Goal: Transaction & Acquisition: Purchase product/service

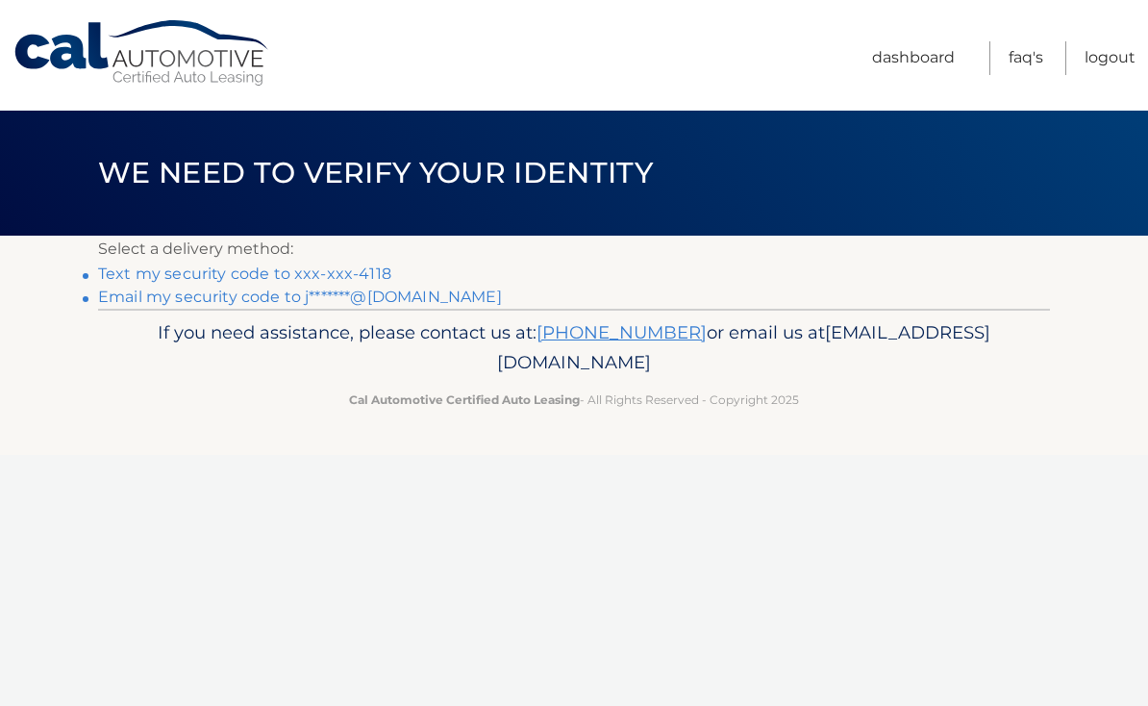
click at [280, 277] on link "Text my security code to xxx-xxx-4118" at bounding box center [244, 273] width 293 height 18
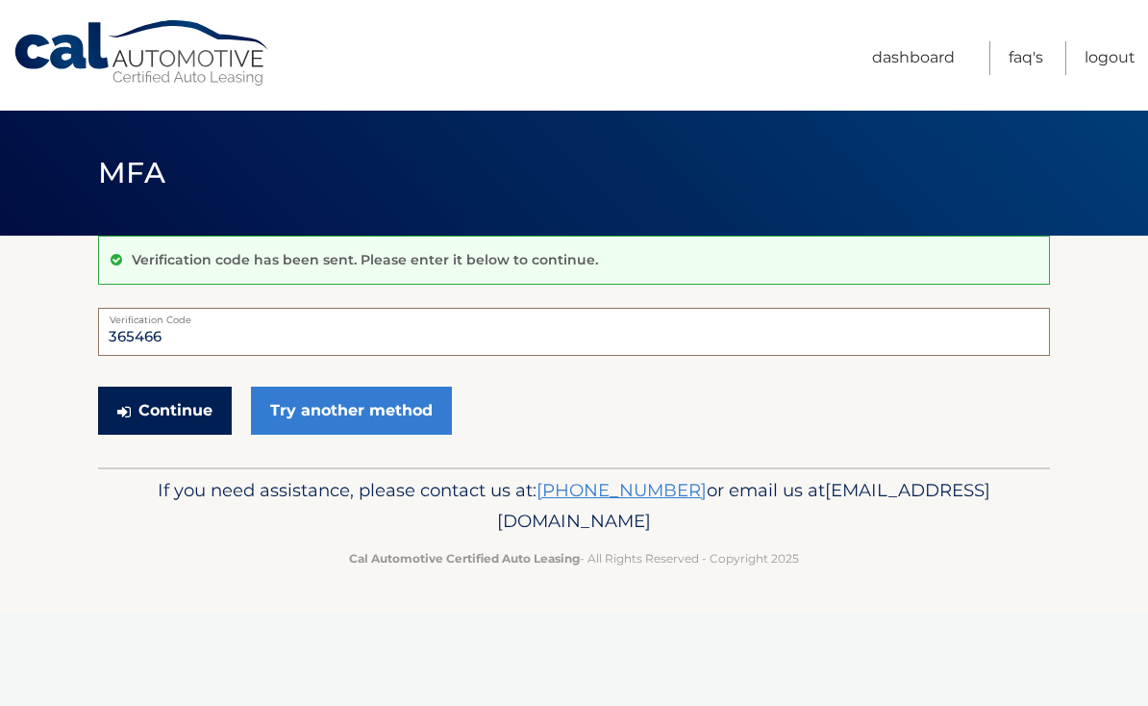
type input "365466"
click at [180, 404] on button "Continue" at bounding box center [165, 411] width 134 height 48
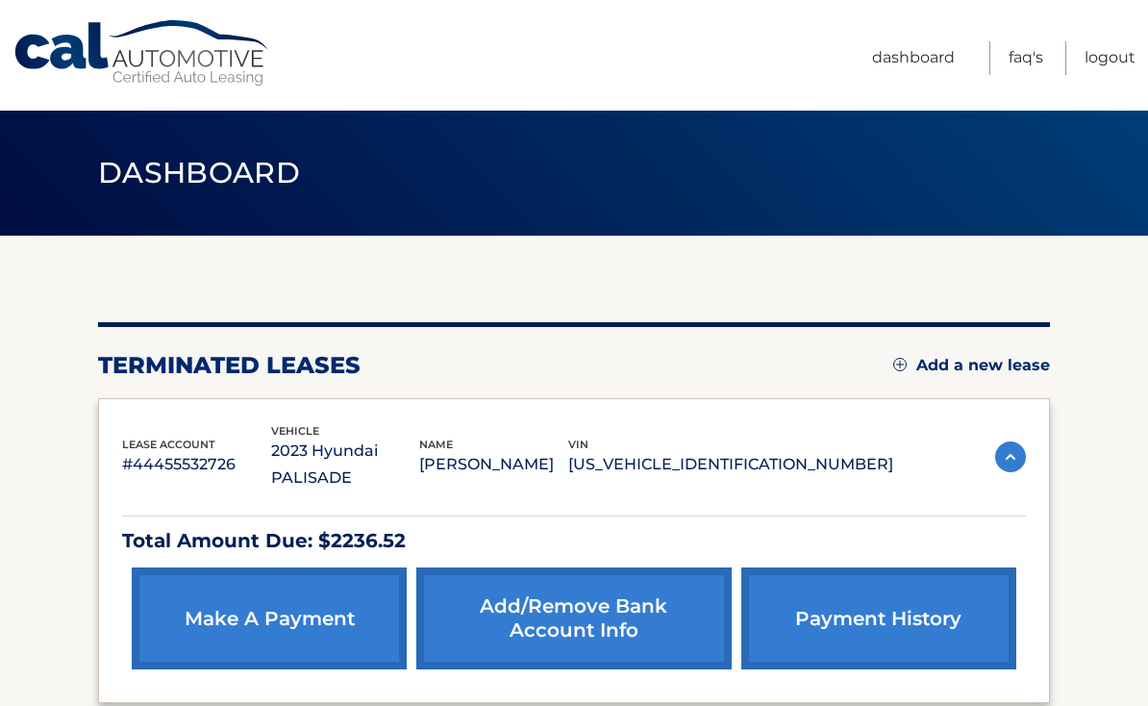
click at [326, 589] on link "make a payment" at bounding box center [269, 618] width 275 height 102
click at [254, 578] on link "make a payment" at bounding box center [269, 618] width 275 height 102
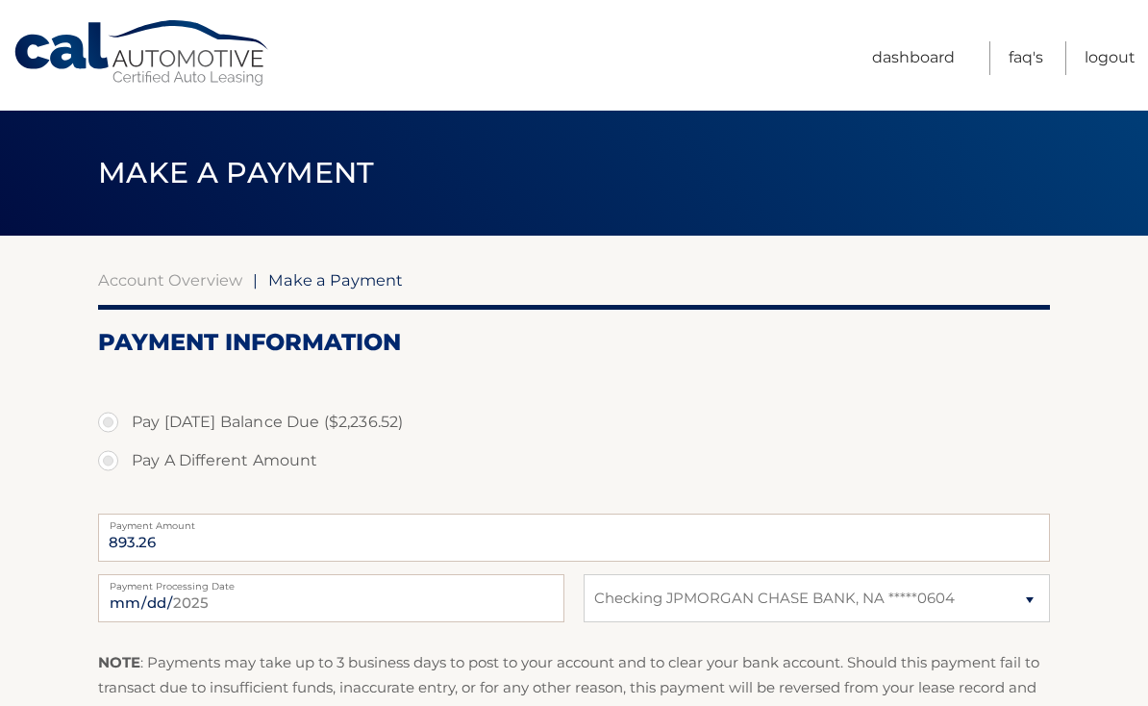
select select "MjkzMWE3OWYtMGY5Yy00MGFmLWI4OTktZjhhOGQ4M2QwNTEy"
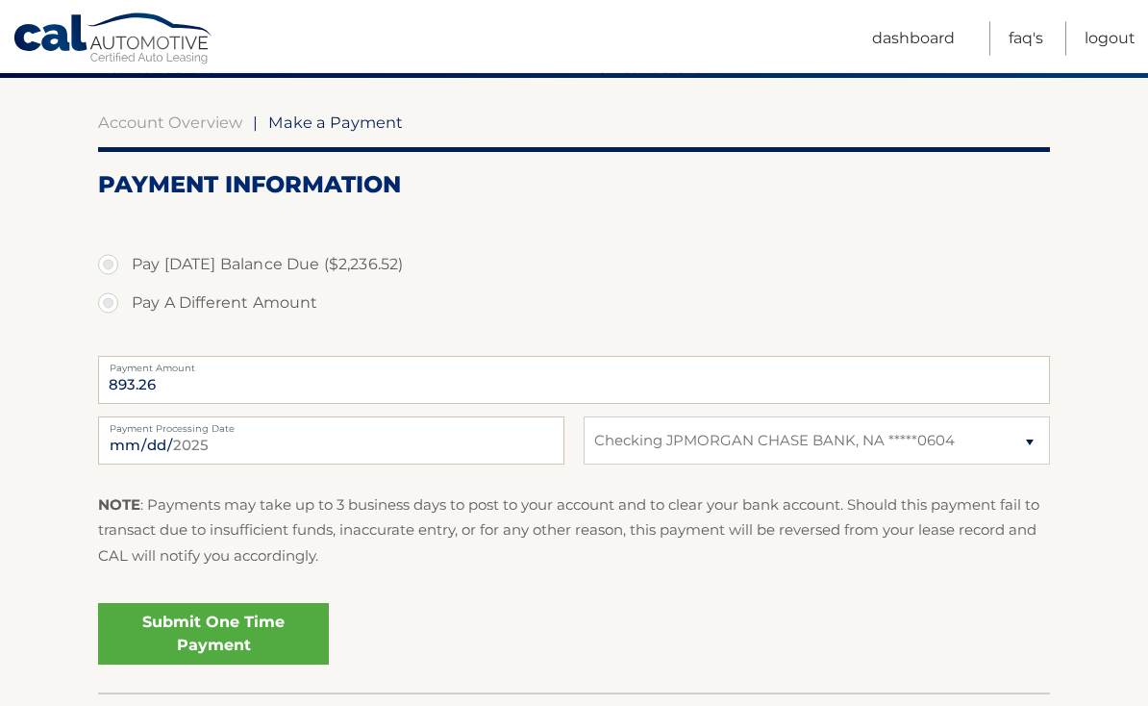
scroll to position [159, 0]
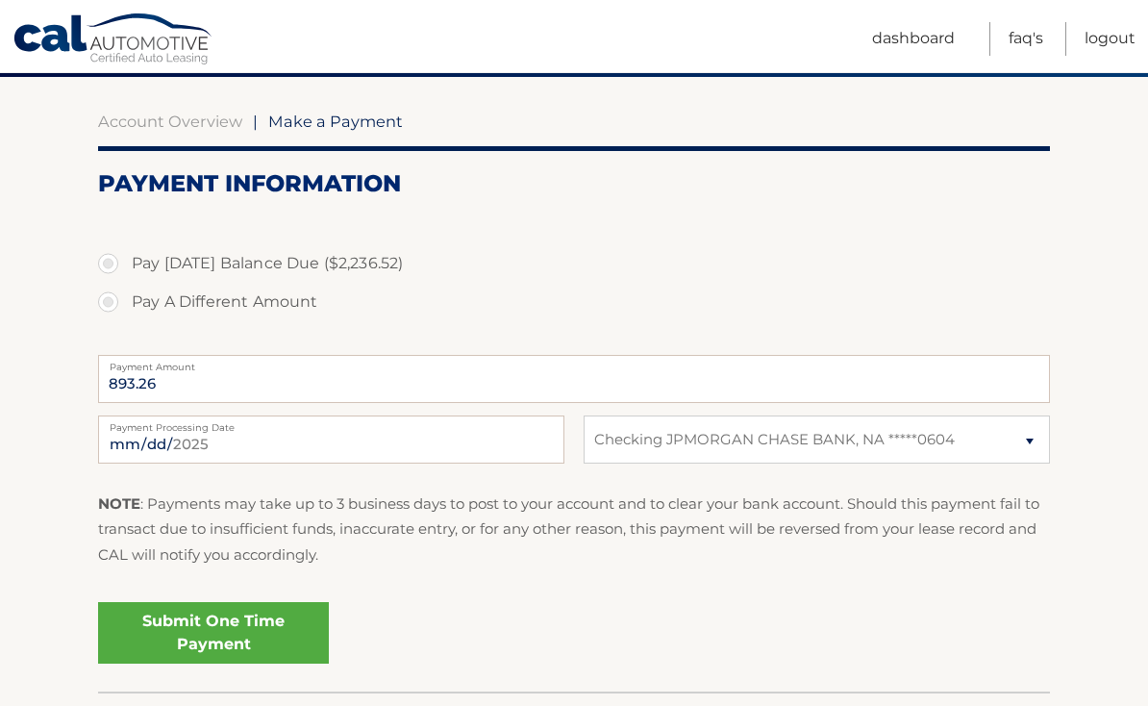
click at [240, 636] on link "Submit One Time Payment" at bounding box center [213, 633] width 231 height 62
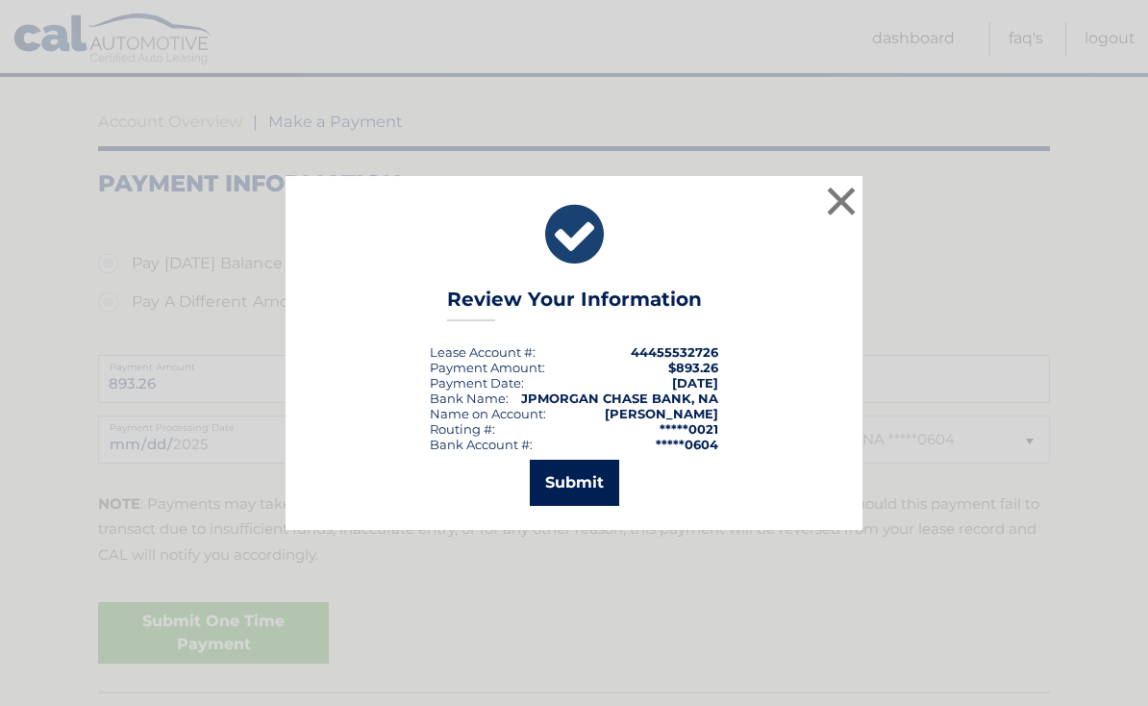
click at [586, 506] on button "Submit" at bounding box center [574, 483] width 89 height 46
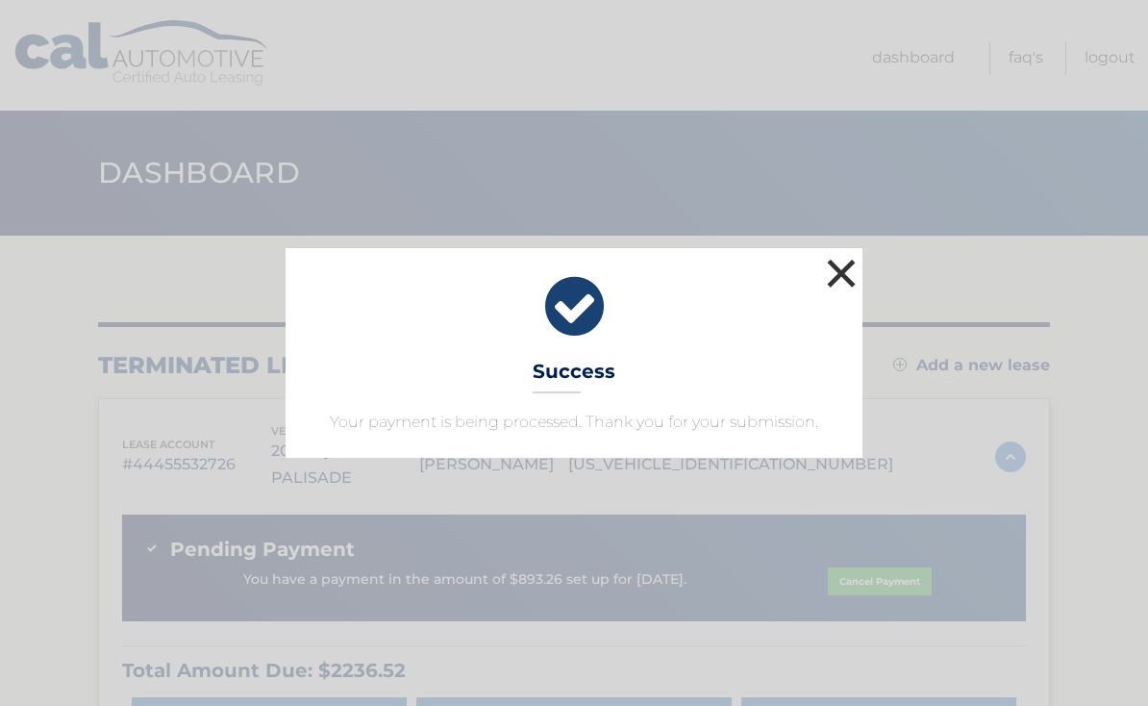
click at [845, 284] on button "×" at bounding box center [841, 273] width 38 height 38
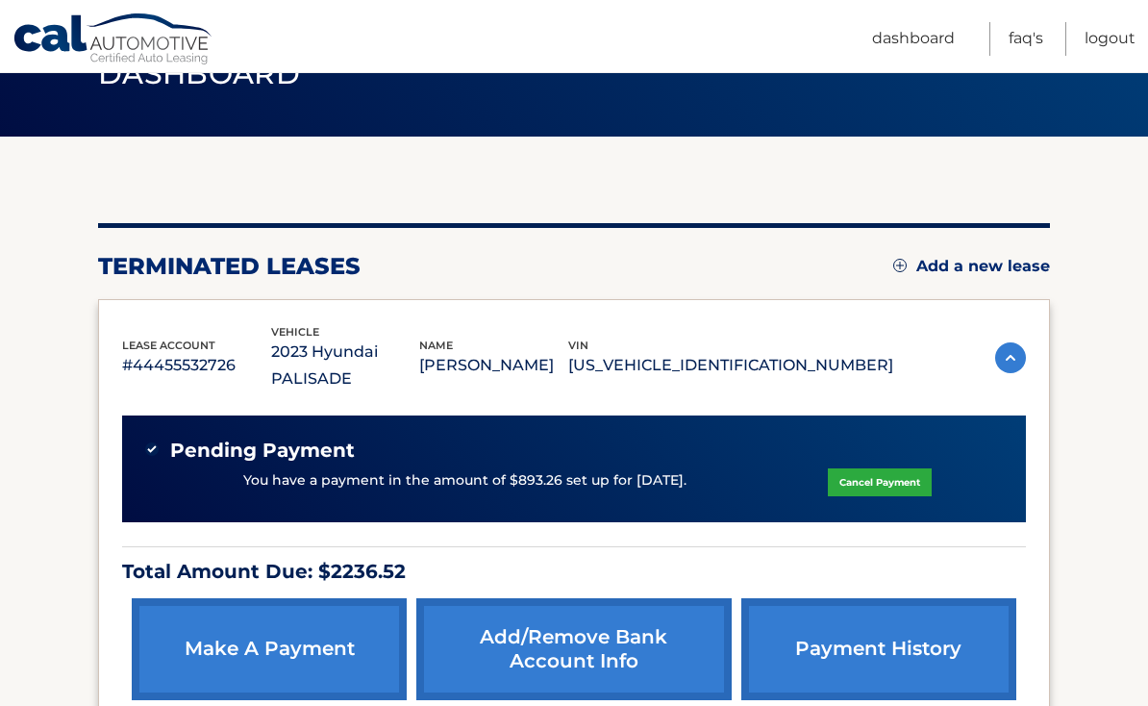
scroll to position [101, 0]
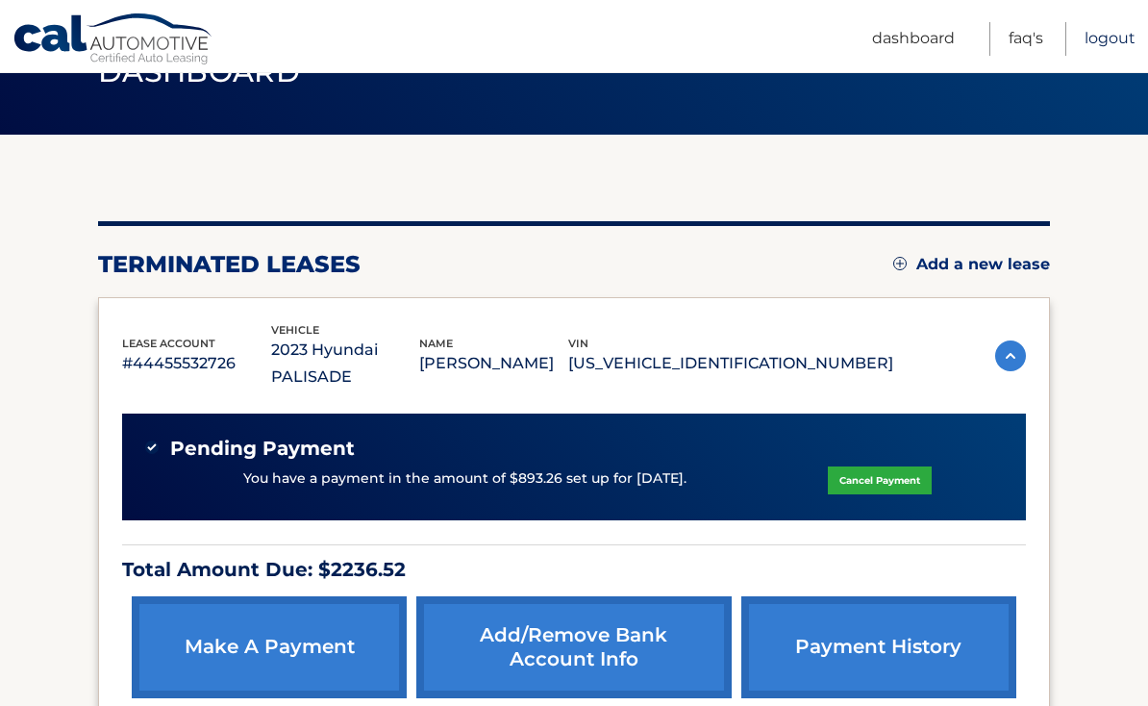
click at [1090, 38] on link "Logout" at bounding box center [1110, 39] width 51 height 34
